Goal: Use online tool/utility: Utilize a website feature to perform a specific function

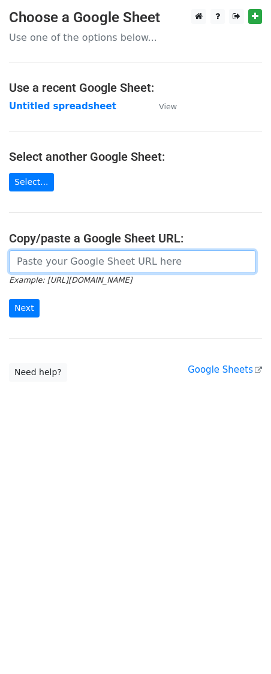
drag, startPoint x: 50, startPoint y: 268, endPoint x: 57, endPoint y: 295, distance: 27.8
click at [50, 268] on input "url" at bounding box center [132, 261] width 247 height 23
paste input "[EMAIL_ADDRESS][DOMAIN_NAME] Spring Monogramming and Gifts $8 [EMAIL_ADDRESS][D…"
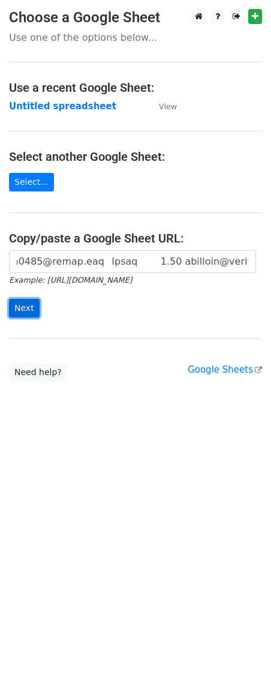
click at [25, 307] on input "Next" at bounding box center [24, 308] width 31 height 19
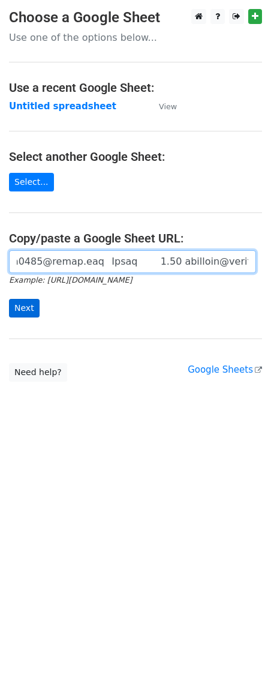
scroll to position [0, 8476]
click at [52, 253] on input "url" at bounding box center [132, 261] width 247 height 23
click at [104, 262] on input "url" at bounding box center [132, 261] width 247 height 23
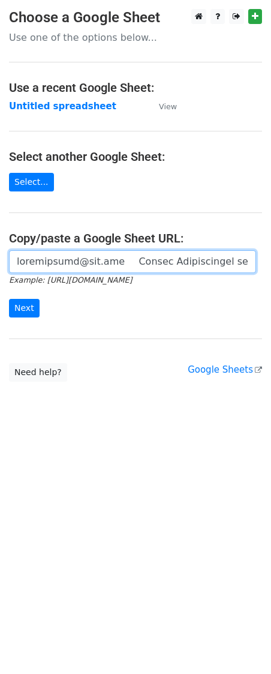
click at [104, 262] on input "url" at bounding box center [132, 261] width 247 height 23
paste input "[URL][DOMAIN_NAME]"
type input "[URL][DOMAIN_NAME]"
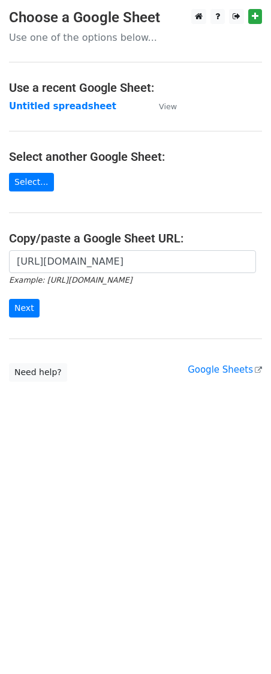
scroll to position [0, 0]
click at [19, 298] on form "[URL][DOMAIN_NAME] Example: [URL][DOMAIN_NAME] Next" at bounding box center [135, 283] width 253 height 67
click at [18, 310] on input "Next" at bounding box center [24, 308] width 31 height 19
